Goal: Task Accomplishment & Management: Complete application form

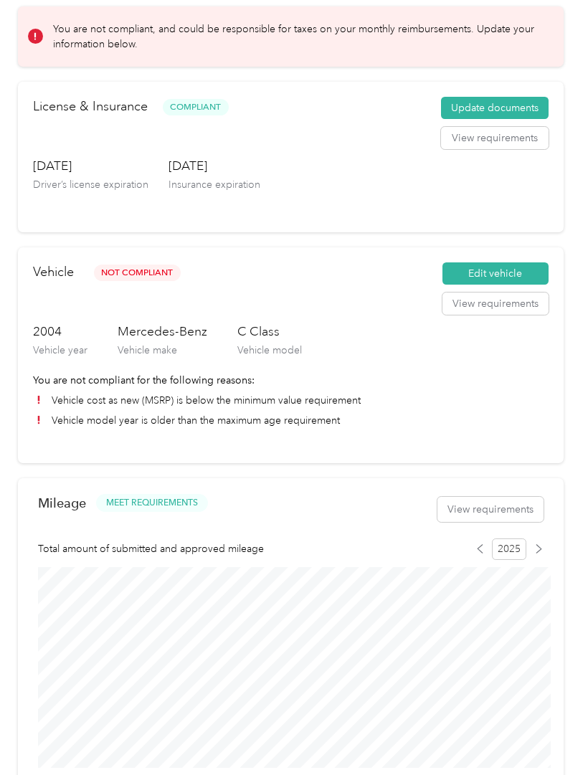
scroll to position [59, 0]
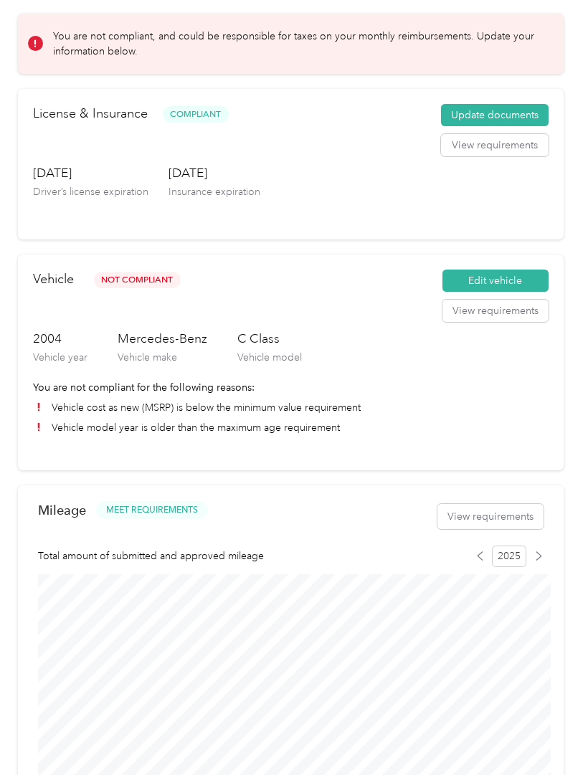
click at [515, 282] on button "Edit vehicle" at bounding box center [495, 280] width 106 height 23
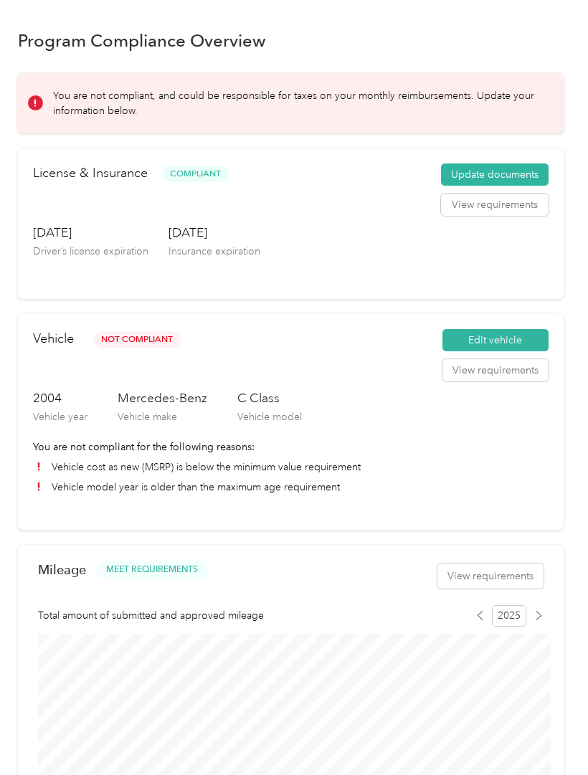
click at [509, 342] on button "Edit vehicle" at bounding box center [495, 340] width 106 height 23
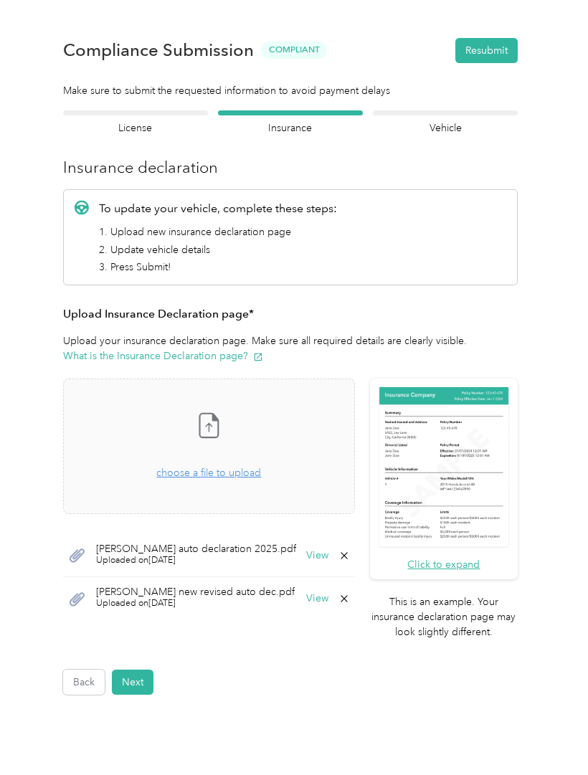
click at [215, 489] on div "Take a photo or choose a photo from your library Drag and drop your file here, …" at bounding box center [208, 446] width 267 height 111
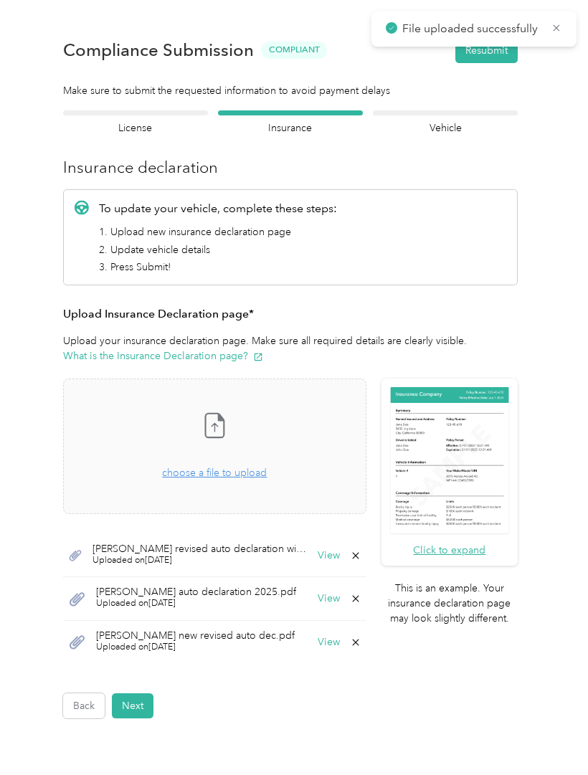
click at [144, 709] on button "Next" at bounding box center [133, 705] width 42 height 25
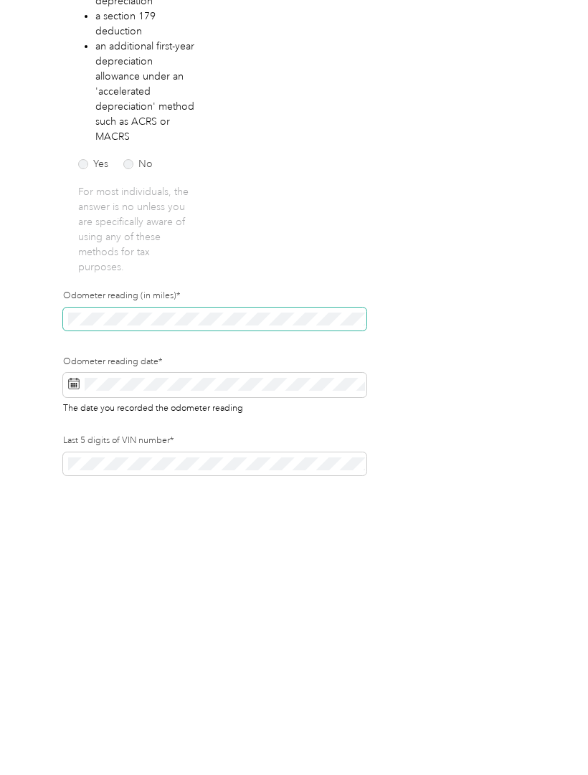
scroll to position [71, 0]
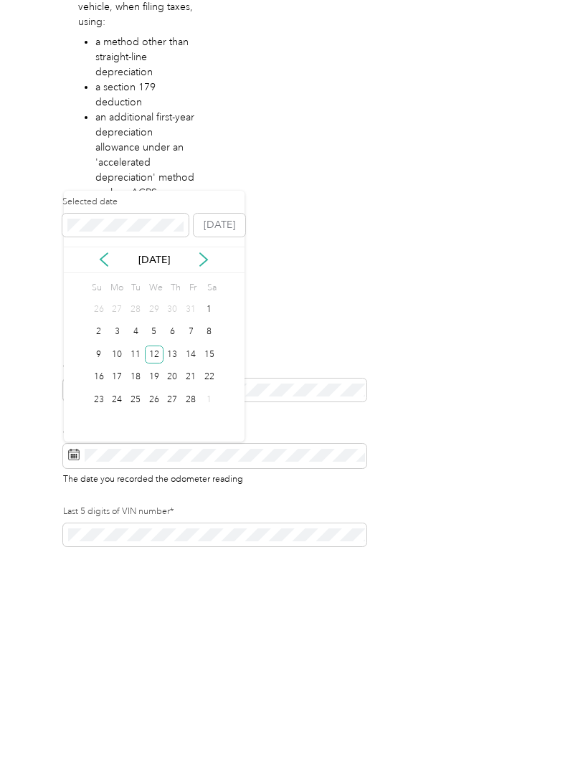
click at [221, 437] on button "[DATE]" at bounding box center [219, 448] width 52 height 23
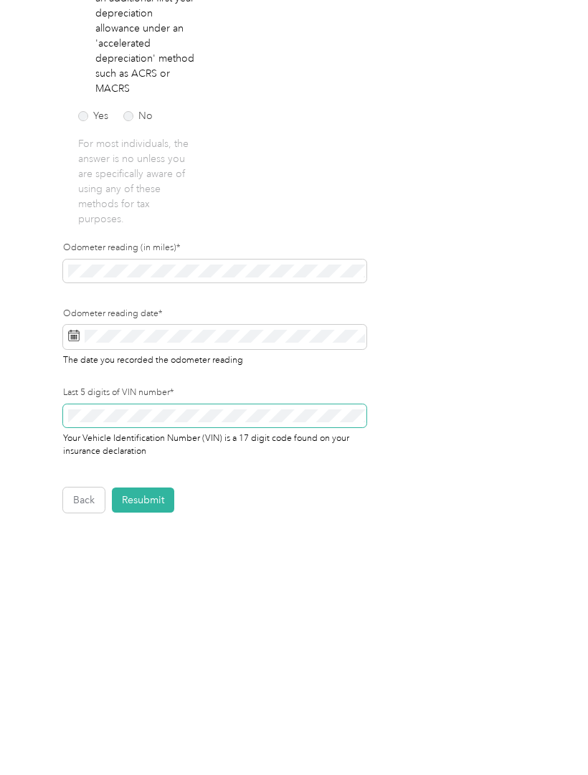
scroll to position [166, 0]
click at [150, 711] on button "Resubmit" at bounding box center [143, 723] width 62 height 25
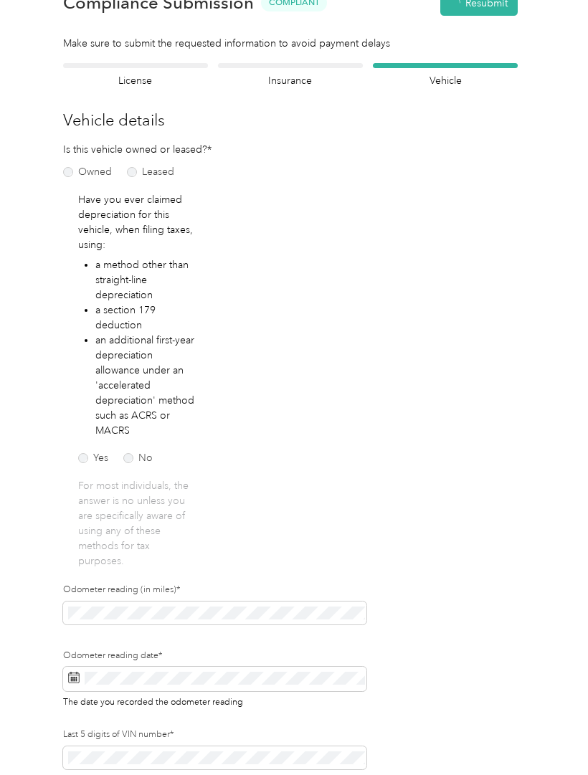
scroll to position [1, 0]
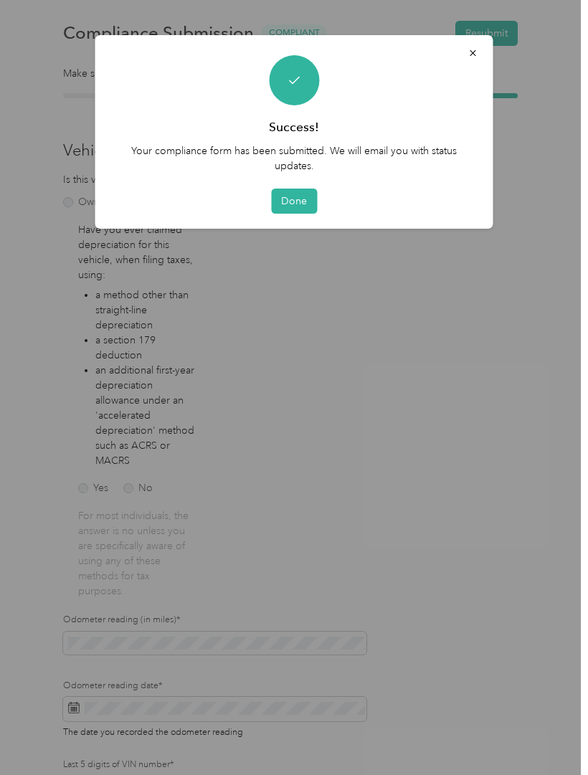
click at [295, 206] on button "Done" at bounding box center [294, 200] width 46 height 25
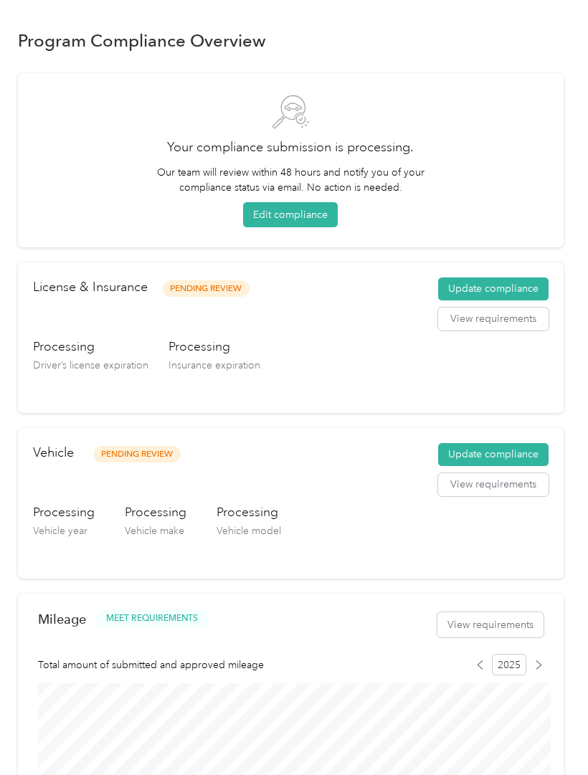
click at [527, 325] on button "View requirements" at bounding box center [493, 318] width 110 height 23
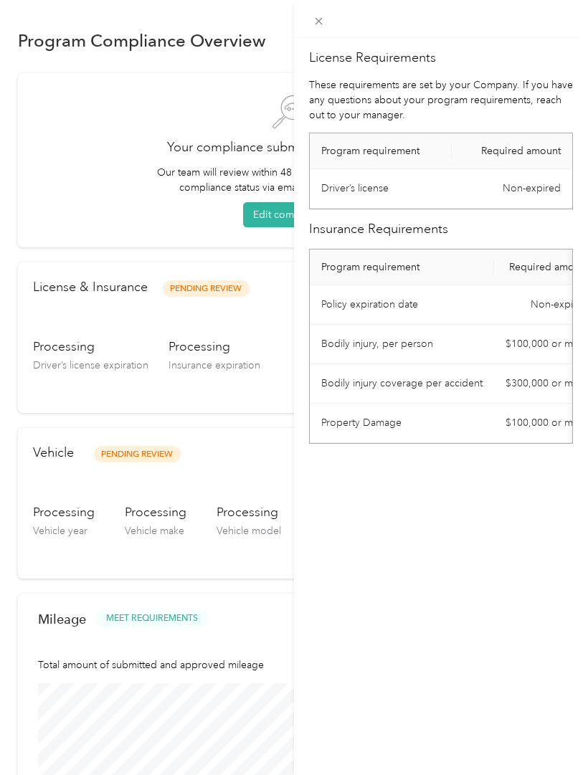
click at [310, 21] on span at bounding box center [319, 21] width 20 height 20
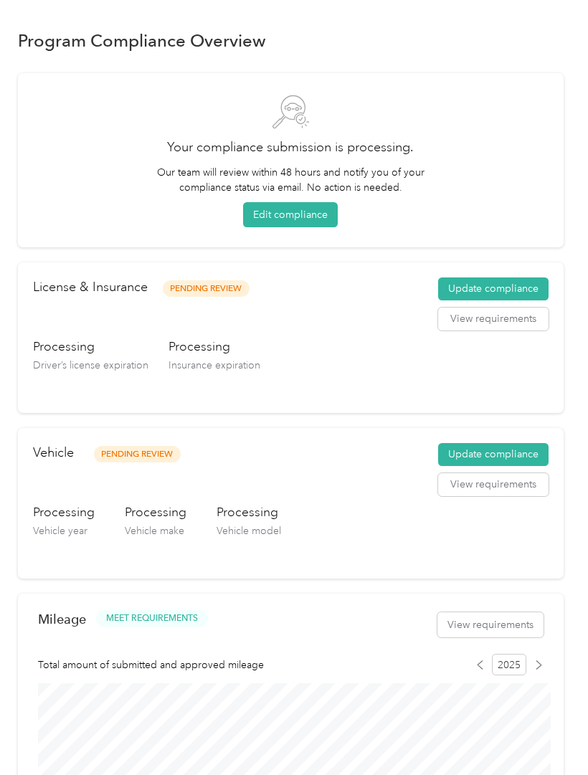
click at [524, 491] on button "View requirements" at bounding box center [493, 484] width 110 height 23
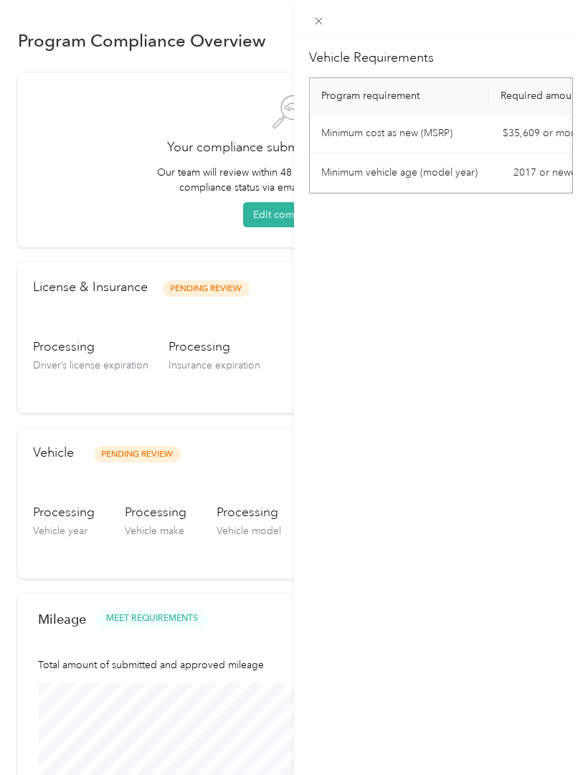
click at [320, 24] on icon at bounding box center [318, 21] width 12 height 12
